Goal: Task Accomplishment & Management: Manage account settings

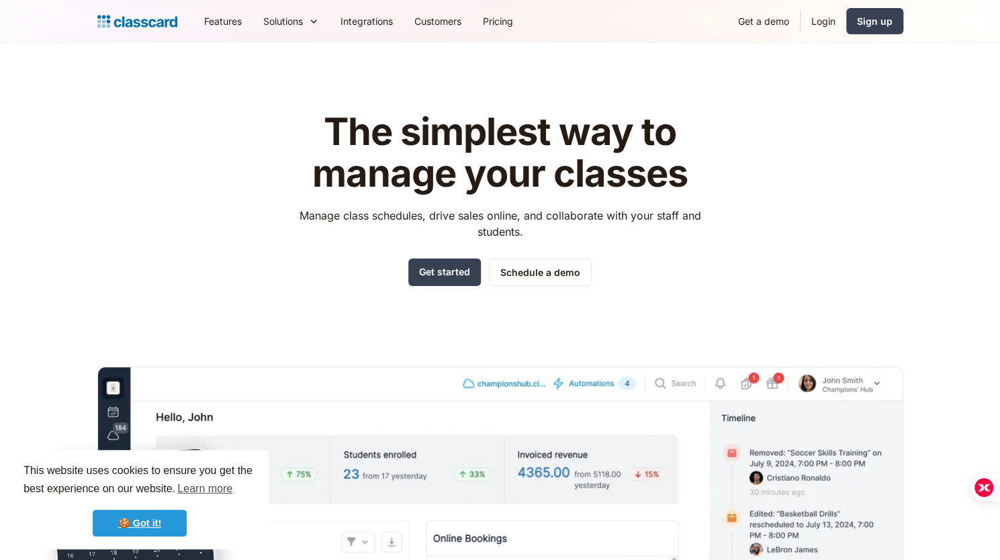
click at [152, 524] on link "🍪 Got it!" at bounding box center [140, 523] width 94 height 27
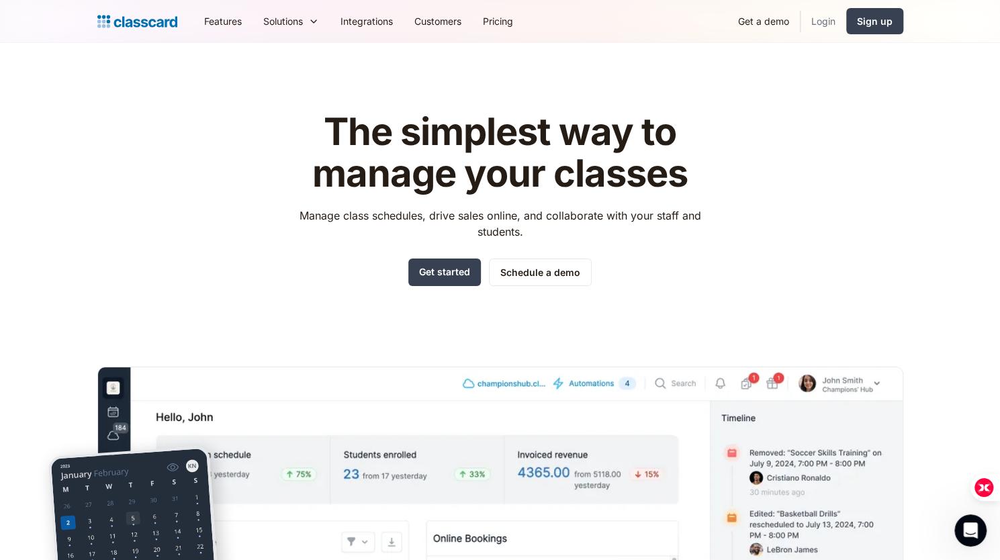
click at [818, 19] on link "Login" at bounding box center [823, 21] width 46 height 30
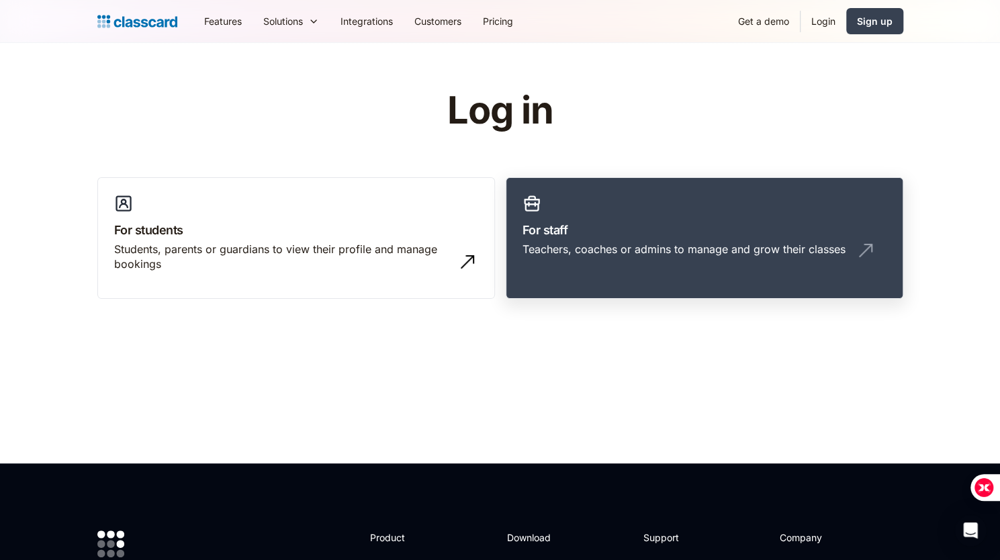
click at [553, 229] on h3 "For staff" at bounding box center [704, 230] width 364 height 18
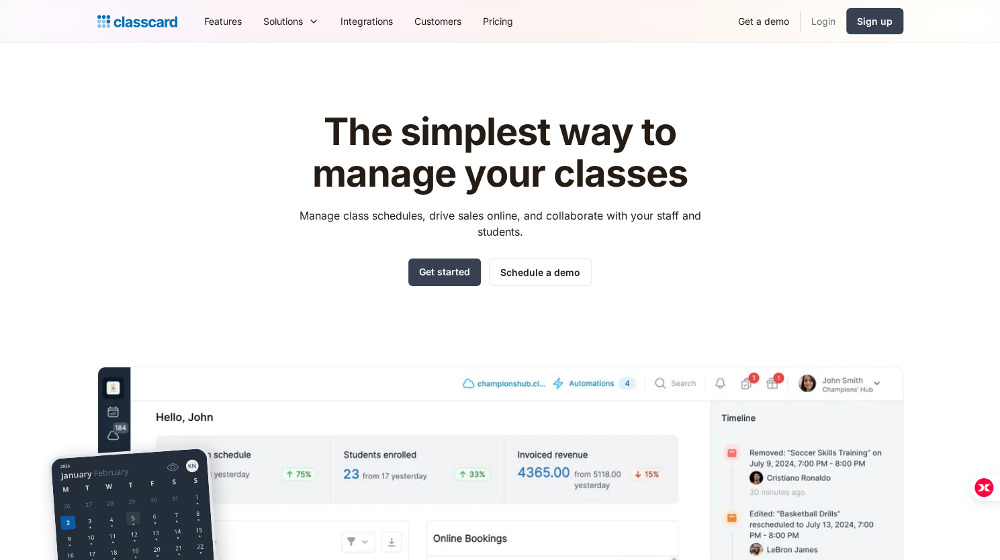
click at [816, 22] on link "Login" at bounding box center [823, 21] width 46 height 30
